Goal: Task Accomplishment & Management: Manage account settings

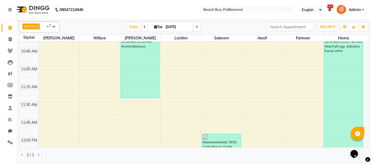
scroll to position [216, 0]
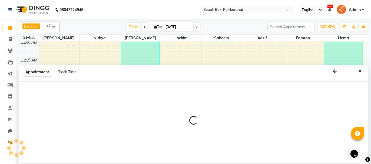
select select "40097"
select select "705"
select select "tentative"
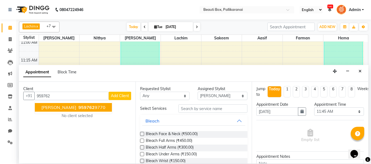
click at [78, 109] on span "959762" at bounding box center [86, 107] width 16 height 5
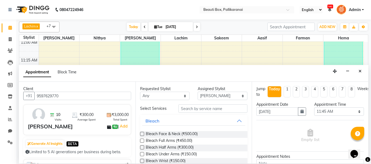
type input "9597629770"
click at [204, 110] on input "text" at bounding box center [212, 109] width 69 height 8
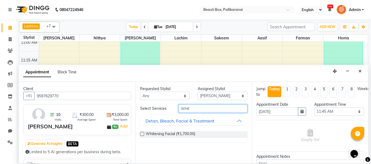
type input "WHI"
click at [141, 133] on label at bounding box center [142, 134] width 4 height 4
click at [141, 133] on input "checkbox" at bounding box center [142, 135] width 4 height 4
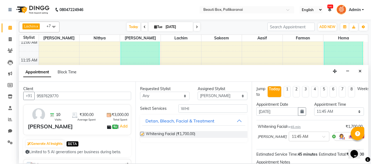
checkbox input "false"
click at [233, 96] on select "Select [PERSON_NAME] [PERSON_NAME] [PERSON_NAME] Ifzan [PERSON_NAME] Lachim Nan…" at bounding box center [223, 96] width 50 height 8
select select "84028"
click at [198, 92] on select "Select [PERSON_NAME] [PERSON_NAME] [PERSON_NAME] Ifzan [PERSON_NAME] Lachim Nan…" at bounding box center [223, 96] width 50 height 8
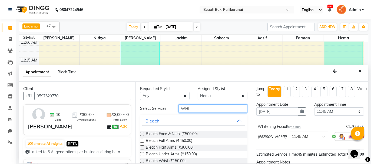
click at [193, 108] on input "WHI" at bounding box center [212, 109] width 69 height 8
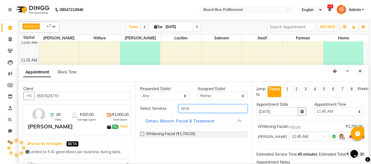
type input "WHI"
click at [142, 134] on label at bounding box center [142, 134] width 4 height 4
click at [142, 134] on input "checkbox" at bounding box center [142, 135] width 4 height 4
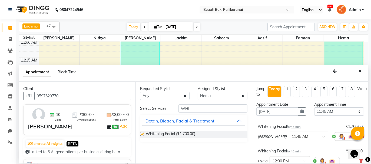
checkbox input "false"
click at [222, 97] on select "Select [PERSON_NAME] [PERSON_NAME] [PERSON_NAME] Ifzan [PERSON_NAME] Lachim Nan…" at bounding box center [223, 96] width 50 height 8
select select "9763"
click at [198, 92] on select "Select [PERSON_NAME] [PERSON_NAME] [PERSON_NAME] Ifzan [PERSON_NAME] Lachim Nan…" at bounding box center [223, 96] width 50 height 8
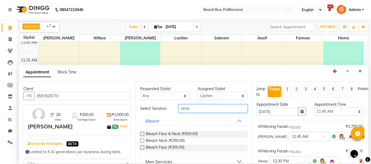
click at [191, 107] on input "WHI" at bounding box center [212, 109] width 69 height 8
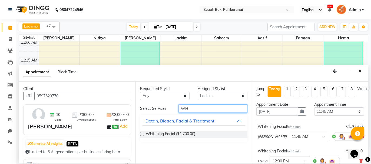
type input "W"
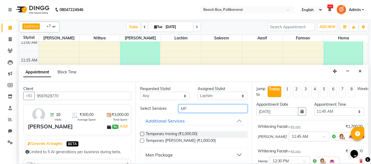
type input "MP"
click at [235, 119] on button "Additional Services" at bounding box center [193, 121] width 103 height 10
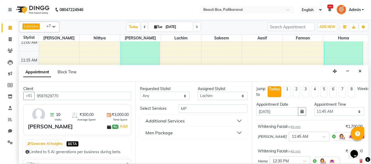
click at [239, 131] on button "Men Package" at bounding box center [193, 133] width 103 height 10
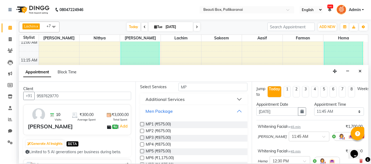
scroll to position [25, 0]
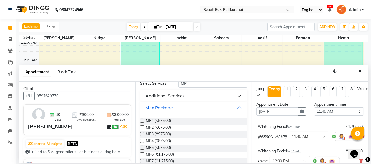
click at [142, 140] on label at bounding box center [142, 141] width 4 height 4
click at [142, 140] on input "checkbox" at bounding box center [142, 142] width 4 height 4
checkbox input "false"
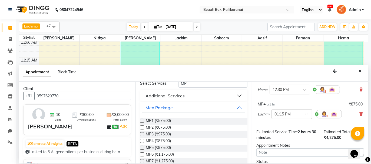
scroll to position [115, 0]
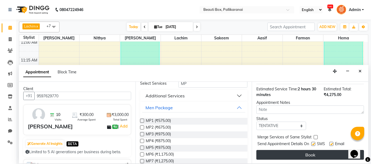
click at [326, 153] on button "Book" at bounding box center [310, 155] width 108 height 10
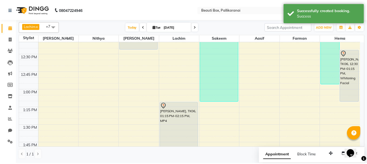
scroll to position [324, 0]
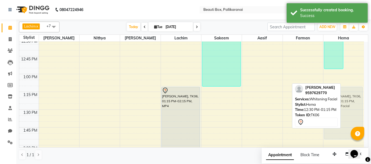
drag, startPoint x: 353, startPoint y: 48, endPoint x: 346, endPoint y: 101, distance: 54.1
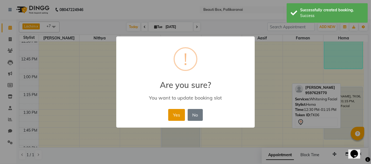
click at [179, 114] on button "Yes" at bounding box center [176, 115] width 16 height 12
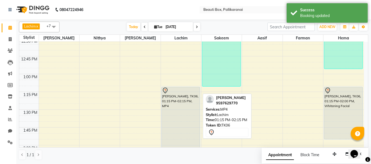
click at [175, 108] on div "[PERSON_NAME], TK06, 01:15 PM-02:15 PM, MP4" at bounding box center [181, 122] width 38 height 70
select select "7"
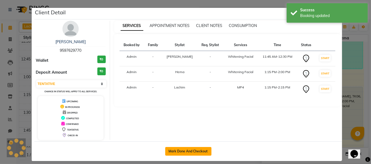
click at [186, 150] on button "Mark Done And Checkout" at bounding box center [188, 151] width 46 height 9
select select "service"
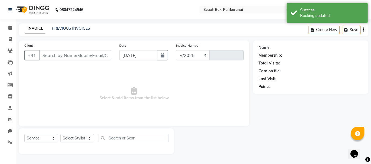
select select "11"
type input "2449"
type input "9597629770"
select select "84028"
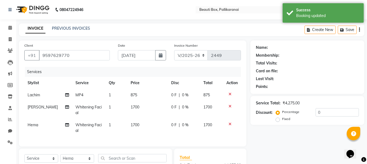
click at [130, 99] on td "875" at bounding box center [147, 95] width 40 height 12
select select "9763"
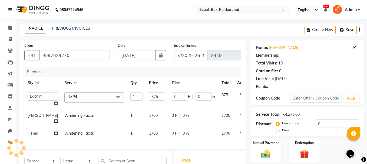
click at [147, 115] on td "1700" at bounding box center [157, 119] width 23 height 18
select select "40097"
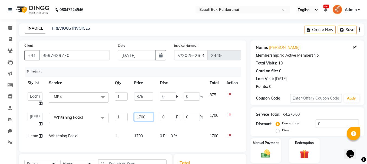
click at [141, 117] on input "1700" at bounding box center [143, 117] width 19 height 8
type input "2000"
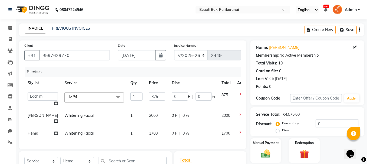
click at [146, 136] on td "1700" at bounding box center [157, 134] width 23 height 12
select select "84028"
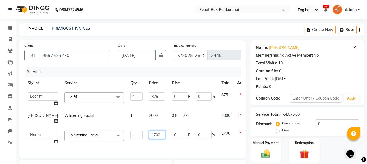
click at [149, 134] on input "1700" at bounding box center [157, 135] width 16 height 8
type input "2000"
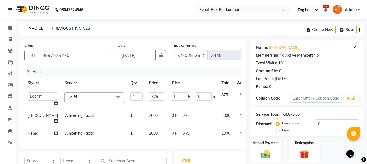
click at [142, 144] on div "Services Stylist Service Qty Price Disc Total Action [PERSON_NAME] [PERSON_NAME…" at bounding box center [132, 105] width 217 height 77
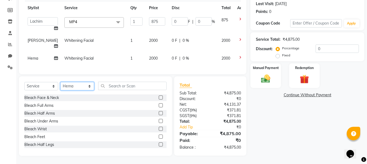
click at [78, 88] on select "Select Stylist [PERSON_NAME] [PERSON_NAME] [PERSON_NAME] Ifzan [PERSON_NAME] La…" at bounding box center [77, 86] width 34 height 8
select select "40097"
click at [60, 82] on select "Select Stylist [PERSON_NAME] [PERSON_NAME] [PERSON_NAME] Ifzan [PERSON_NAME] La…" at bounding box center [77, 86] width 34 height 8
click at [159, 104] on label at bounding box center [161, 106] width 4 height 4
click at [159, 104] on input "checkbox" at bounding box center [161, 106] width 4 height 4
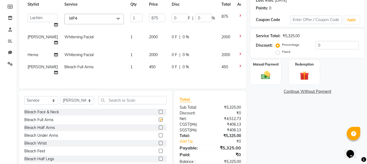
checkbox input "false"
click at [137, 104] on input "text" at bounding box center [132, 100] width 68 height 8
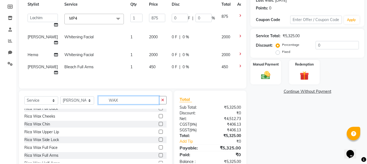
scroll to position [142, 0]
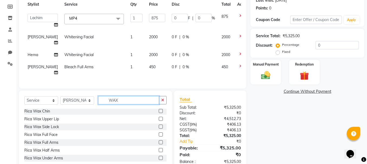
type input "WAX"
click at [159, 145] on label at bounding box center [161, 143] width 4 height 4
click at [159, 145] on input "checkbox" at bounding box center [161, 143] width 4 height 4
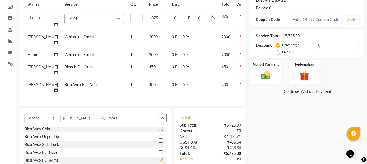
checkbox input "false"
click at [146, 90] on td "400" at bounding box center [157, 88] width 23 height 18
select select "40097"
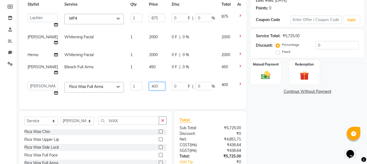
click at [149, 85] on input "400" at bounding box center [157, 86] width 16 height 8
type input "500"
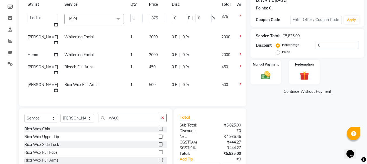
click at [146, 95] on td "500" at bounding box center [157, 88] width 23 height 18
select select "40097"
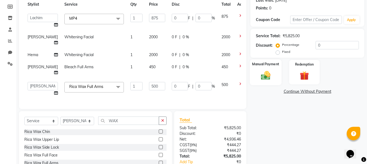
click at [258, 75] on img at bounding box center [265, 75] width 15 height 11
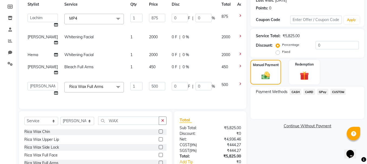
click at [322, 92] on span "GPay" at bounding box center [322, 92] width 11 height 6
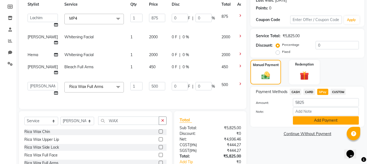
click at [320, 120] on button "Add Payment" at bounding box center [326, 121] width 66 height 8
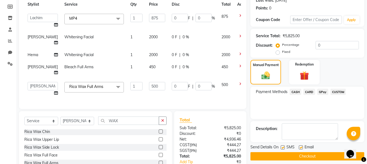
scroll to position [128, 0]
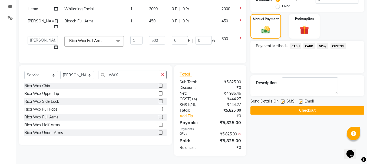
click at [317, 107] on button "Checkout" at bounding box center [307, 111] width 114 height 8
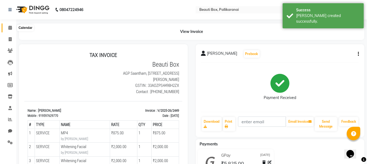
click at [10, 27] on icon at bounding box center [10, 28] width 4 height 4
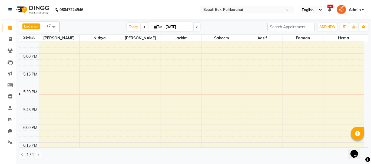
scroll to position [622, 0]
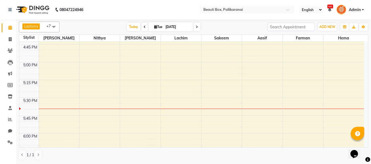
click at [144, 26] on icon at bounding box center [145, 26] width 2 height 3
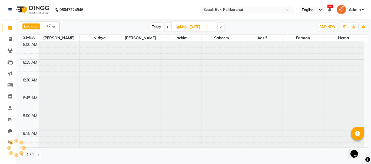
scroll to position [704, 0]
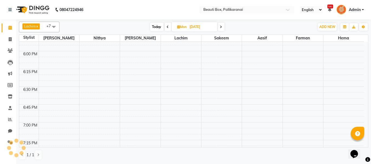
click at [143, 26] on div "[DATE] [DATE]" at bounding box center [187, 27] width 250 height 8
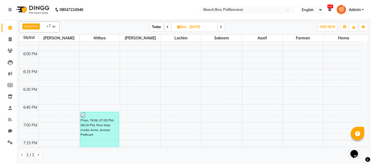
click at [167, 25] on icon at bounding box center [168, 26] width 2 height 3
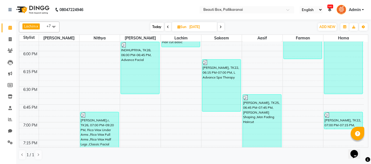
click at [166, 25] on span at bounding box center [168, 27] width 6 height 8
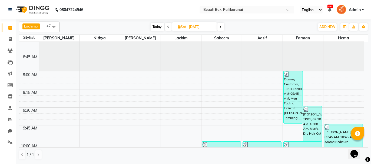
scroll to position [12, 0]
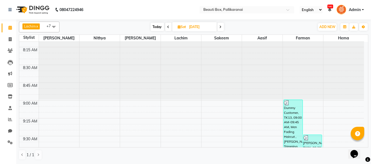
click at [155, 26] on span "Today" at bounding box center [158, 27] width 14 height 8
type input "[DATE]"
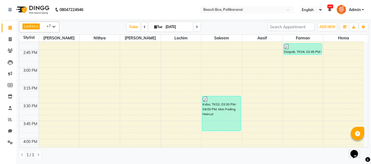
scroll to position [452, 0]
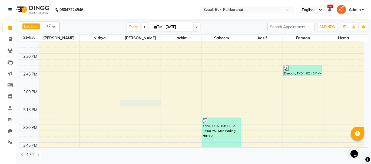
click at [149, 103] on div "8:00 AM 8:15 AM 8:30 AM 8:45 AM 9:00 AM 9:15 AM 9:30 AM 9:45 AM 10:00 AM 10:15 …" at bounding box center [191, 89] width 345 height 999
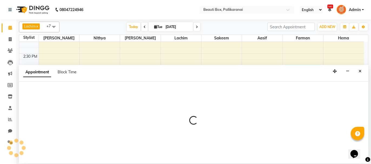
select select "40097"
select select "915"
select select "tentative"
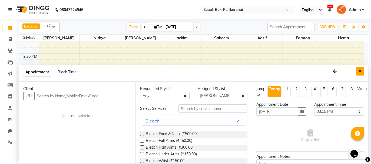
click at [361, 70] on icon "Close" at bounding box center [360, 71] width 3 height 4
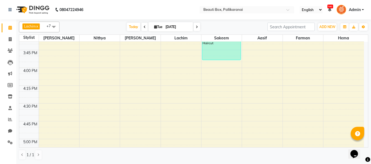
scroll to position [637, 0]
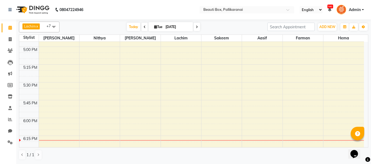
click at [144, 25] on icon at bounding box center [145, 26] width 2 height 3
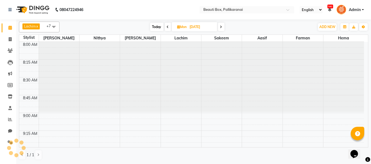
scroll to position [704, 0]
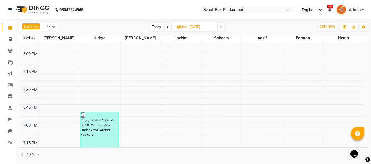
click at [157, 26] on span "Today" at bounding box center [157, 27] width 14 height 8
type input "[DATE]"
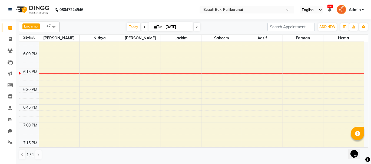
click at [154, 26] on icon at bounding box center [155, 27] width 3 height 4
select select "9"
select select "2025"
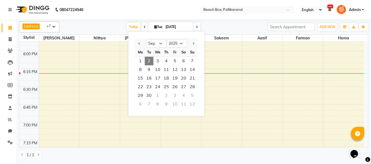
click at [144, 25] on icon at bounding box center [145, 26] width 2 height 3
type input "[DATE]"
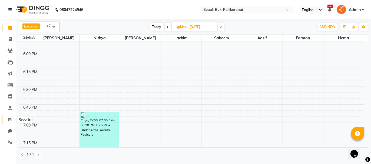
click at [11, 119] on icon at bounding box center [10, 120] width 4 height 4
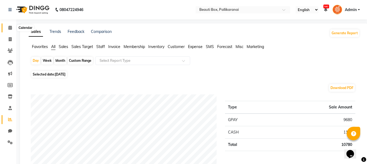
click at [9, 28] on icon at bounding box center [10, 28] width 4 height 4
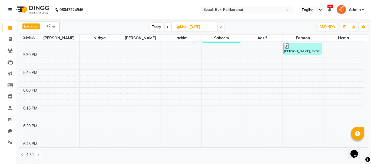
scroll to position [663, 0]
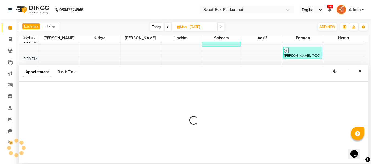
select select "7616"
select select "tentative"
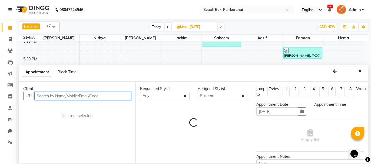
select select "1080"
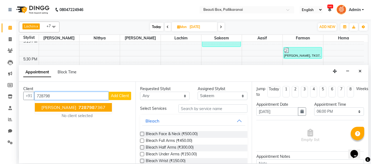
click at [82, 107] on ngb-highlight "728798 7367" at bounding box center [91, 107] width 28 height 5
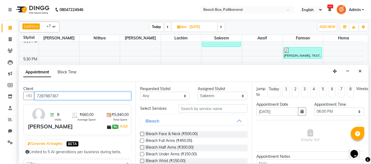
type input "7287987367"
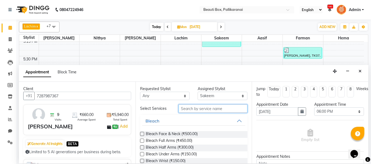
click at [189, 108] on input "text" at bounding box center [212, 109] width 69 height 8
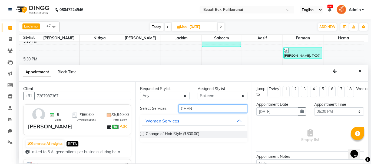
type input "CHAN"
click at [140, 134] on label at bounding box center [142, 134] width 4 height 4
click at [140, 134] on input "checkbox" at bounding box center [142, 135] width 4 height 4
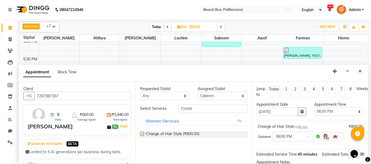
checkbox input "false"
click at [220, 94] on select "Select [PERSON_NAME] [PERSON_NAME] [PERSON_NAME] Ifzan [PERSON_NAME] Lachim Nan…" at bounding box center [223, 96] width 50 height 8
click at [198, 92] on select "Select [PERSON_NAME] [PERSON_NAME] [PERSON_NAME] Ifzan [PERSON_NAME] Lachim Nan…" at bounding box center [223, 96] width 50 height 8
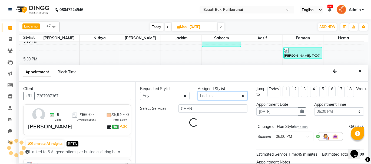
click at [223, 94] on select "Select [PERSON_NAME] [PERSON_NAME] [PERSON_NAME] Ifzan [PERSON_NAME] Lachim Nan…" at bounding box center [223, 96] width 50 height 8
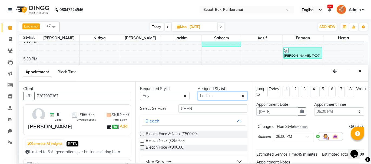
select select "86603"
click at [198, 92] on select "Select [PERSON_NAME] [PERSON_NAME] [PERSON_NAME] Ifzan [PERSON_NAME] Lachim Nan…" at bounding box center [223, 96] width 50 height 8
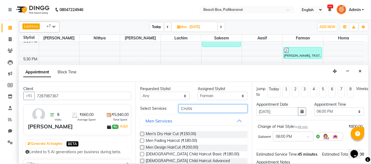
click at [197, 111] on input "CHAN" at bounding box center [212, 109] width 69 height 8
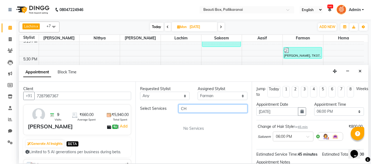
type input "C"
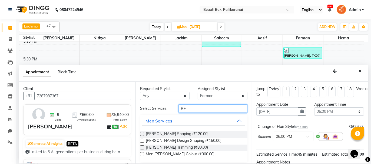
type input "BE"
click at [141, 134] on label at bounding box center [142, 134] width 4 height 4
click at [141, 134] on input "checkbox" at bounding box center [142, 135] width 4 height 4
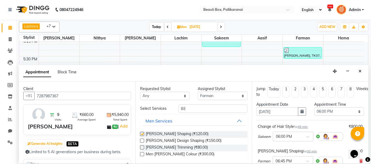
checkbox input "false"
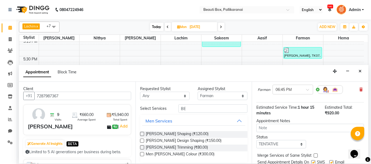
scroll to position [90, 0]
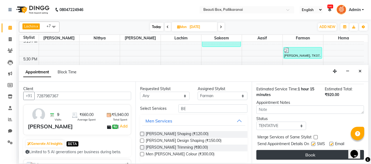
click at [315, 152] on button "Book" at bounding box center [310, 155] width 108 height 10
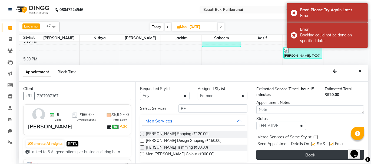
click at [292, 155] on button "Book" at bounding box center [310, 155] width 108 height 10
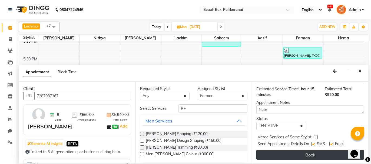
click at [274, 153] on button "Book" at bounding box center [310, 155] width 108 height 10
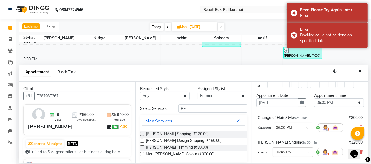
scroll to position [0, 0]
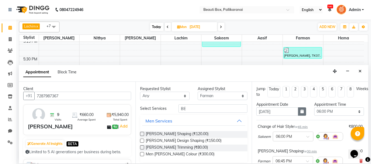
click at [300, 111] on icon "button" at bounding box center [301, 112] width 3 height 4
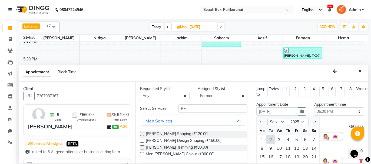
click at [271, 138] on div "2" at bounding box center [270, 139] width 9 height 9
type input "[DATE]"
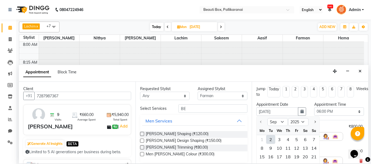
select select "1080"
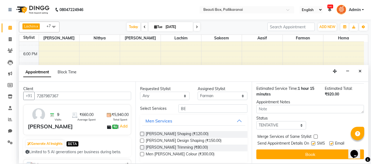
scroll to position [90, 0]
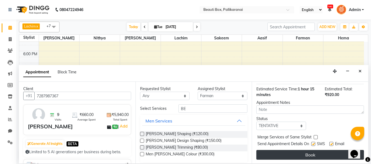
click at [305, 153] on button "Book" at bounding box center [310, 155] width 108 height 10
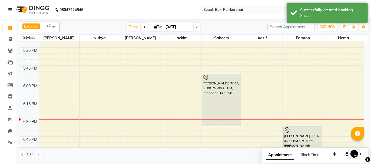
scroll to position [677, 0]
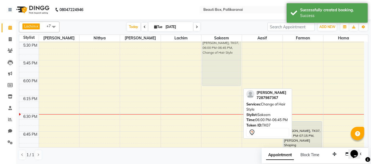
drag, startPoint x: 218, startPoint y: 84, endPoint x: 217, endPoint y: 48, distance: 35.7
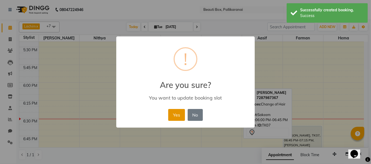
click at [177, 112] on button "Yes" at bounding box center [176, 115] width 16 height 12
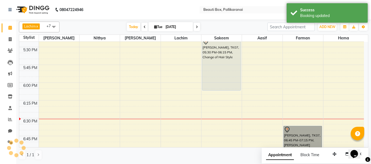
drag, startPoint x: 308, startPoint y: 137, endPoint x: 292, endPoint y: 64, distance: 74.7
drag, startPoint x: 292, startPoint y: 64, endPoint x: 327, endPoint y: 83, distance: 39.6
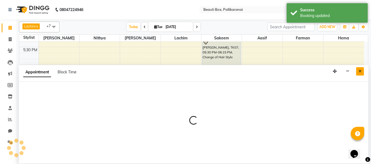
select select "84028"
select select "1080"
select select "tentative"
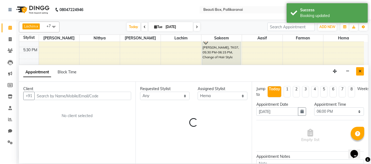
click at [360, 71] on icon "Close" at bounding box center [360, 71] width 3 height 4
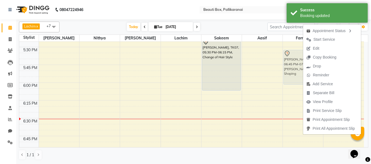
drag, startPoint x: 303, startPoint y: 135, endPoint x: 294, endPoint y: 47, distance: 88.6
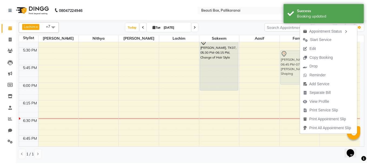
scroll to position [672, 0]
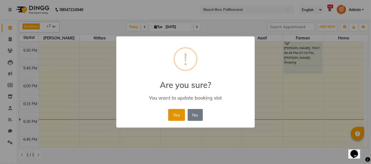
click at [179, 118] on button "Yes" at bounding box center [176, 115] width 16 height 12
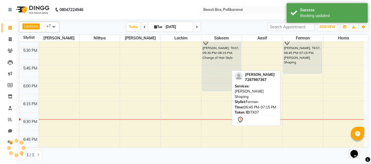
click at [295, 60] on div "[PERSON_NAME], TK07, 06:45 PM-07:15 PM, [PERSON_NAME] Shaping" at bounding box center [303, 56] width 38 height 35
click at [295, 60] on div "[PERSON_NAME], TK07, 05:30 PM-06:00 PM, [PERSON_NAME] Shaping" at bounding box center [303, 56] width 38 height 35
select select "7"
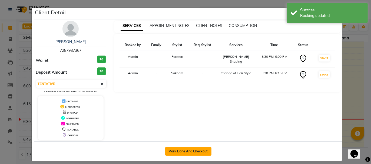
click at [188, 151] on button "Mark Done And Checkout" at bounding box center [188, 151] width 46 height 9
select select "service"
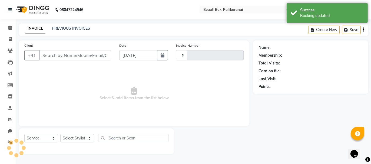
type input "2450"
select select "11"
type input "7287987367"
select select "86603"
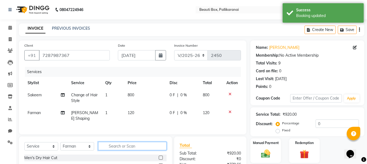
click at [138, 144] on input "text" at bounding box center [132, 146] width 68 height 8
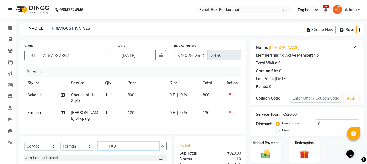
type input "FAD"
click at [161, 156] on label at bounding box center [161, 158] width 4 height 4
click at [161, 157] on input "checkbox" at bounding box center [161, 159] width 4 height 4
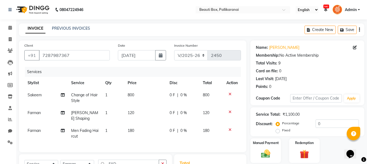
checkbox input "false"
click at [258, 156] on img at bounding box center [265, 154] width 15 height 11
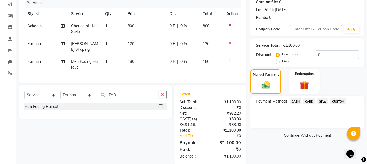
scroll to position [76, 0]
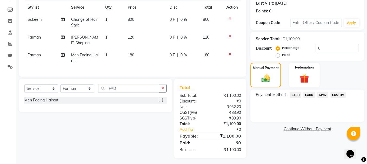
click at [320, 94] on span "GPay" at bounding box center [322, 95] width 11 height 6
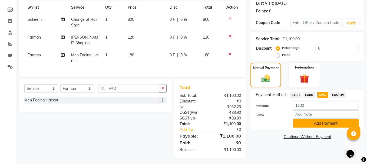
click at [317, 123] on button "Add Payment" at bounding box center [326, 124] width 66 height 8
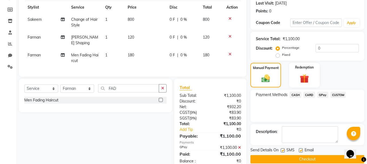
click at [313, 161] on button "Checkout" at bounding box center [307, 159] width 114 height 8
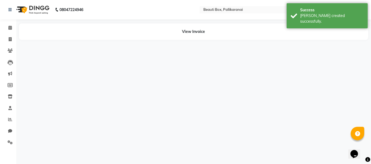
click at [370, 156] on div "08047224946 Select Location × Beauti Box, Pallikaranai English ENGLISH Español …" at bounding box center [185, 82] width 371 height 164
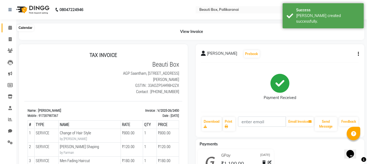
click at [8, 26] on span at bounding box center [9, 28] width 9 height 6
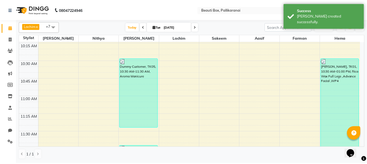
scroll to position [162, 0]
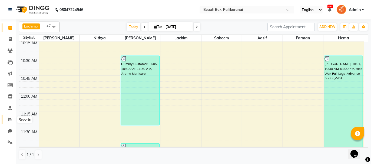
click at [8, 120] on icon at bounding box center [10, 120] width 4 height 4
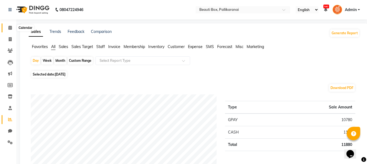
click at [9, 26] on icon at bounding box center [10, 28] width 4 height 4
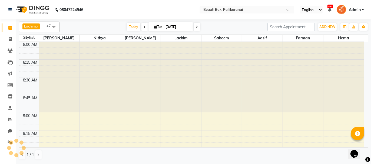
scroll to position [704, 0]
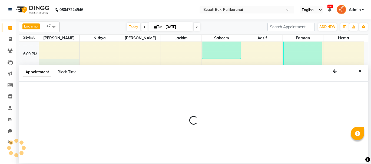
select select "1755"
select select "tentative"
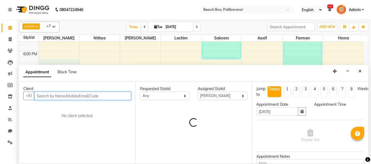
select select "1095"
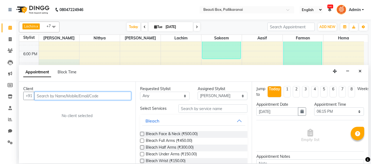
click at [81, 94] on input "text" at bounding box center [82, 96] width 97 height 8
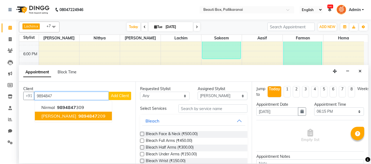
click at [78, 115] on span "9894847" at bounding box center [87, 116] width 19 height 5
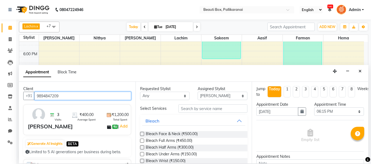
type input "9894847209"
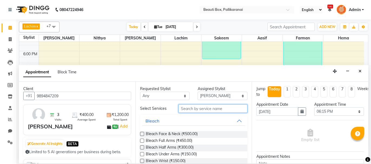
click at [189, 109] on input "text" at bounding box center [212, 109] width 69 height 8
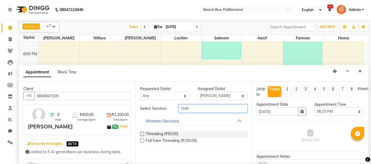
type input "THR"
click at [140, 133] on label at bounding box center [142, 134] width 4 height 4
click at [140, 133] on input "checkbox" at bounding box center [142, 135] width 4 height 4
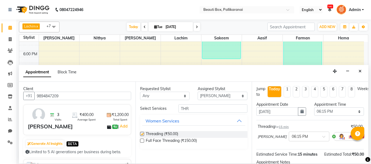
checkbox input "false"
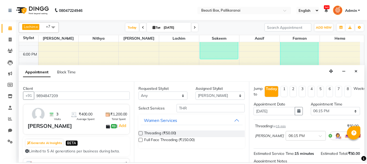
scroll to position [65, 0]
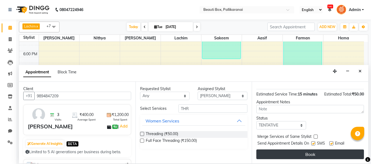
click at [339, 153] on button "Book" at bounding box center [310, 155] width 108 height 10
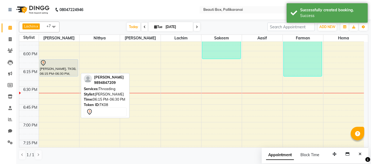
click at [56, 65] on div at bounding box center [59, 63] width 38 height 6
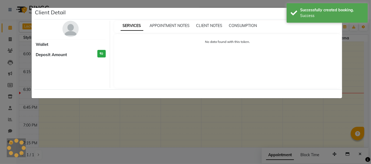
select select "7"
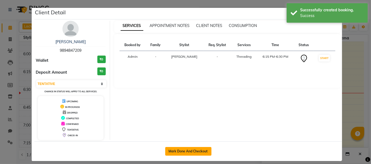
click at [180, 151] on button "Mark Done And Checkout" at bounding box center [188, 151] width 46 height 9
select select "service"
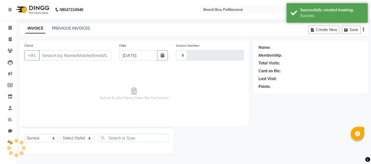
type input "2451"
select select "11"
type input "9894847209"
select select "1755"
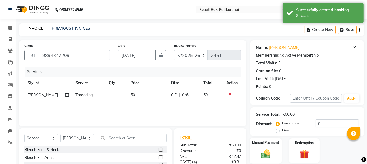
click at [258, 150] on div "Manual Payment" at bounding box center [266, 151] width 32 height 26
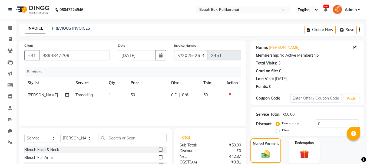
scroll to position [52, 0]
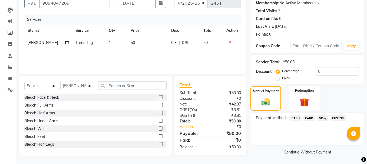
click at [320, 117] on span "GPay" at bounding box center [322, 118] width 11 height 6
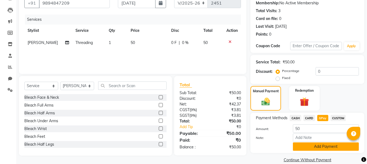
click at [312, 145] on button "Add Payment" at bounding box center [326, 147] width 66 height 8
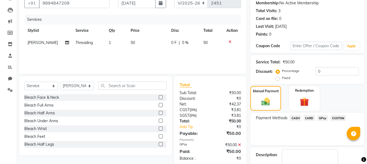
scroll to position [82, 0]
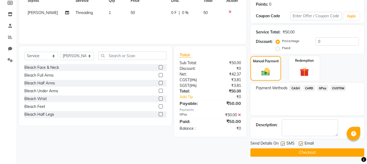
click at [330, 150] on button "Checkout" at bounding box center [307, 153] width 114 height 8
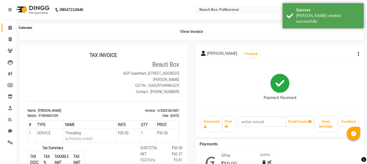
click at [11, 29] on icon at bounding box center [10, 28] width 4 height 4
